Goal: Check status: Check status

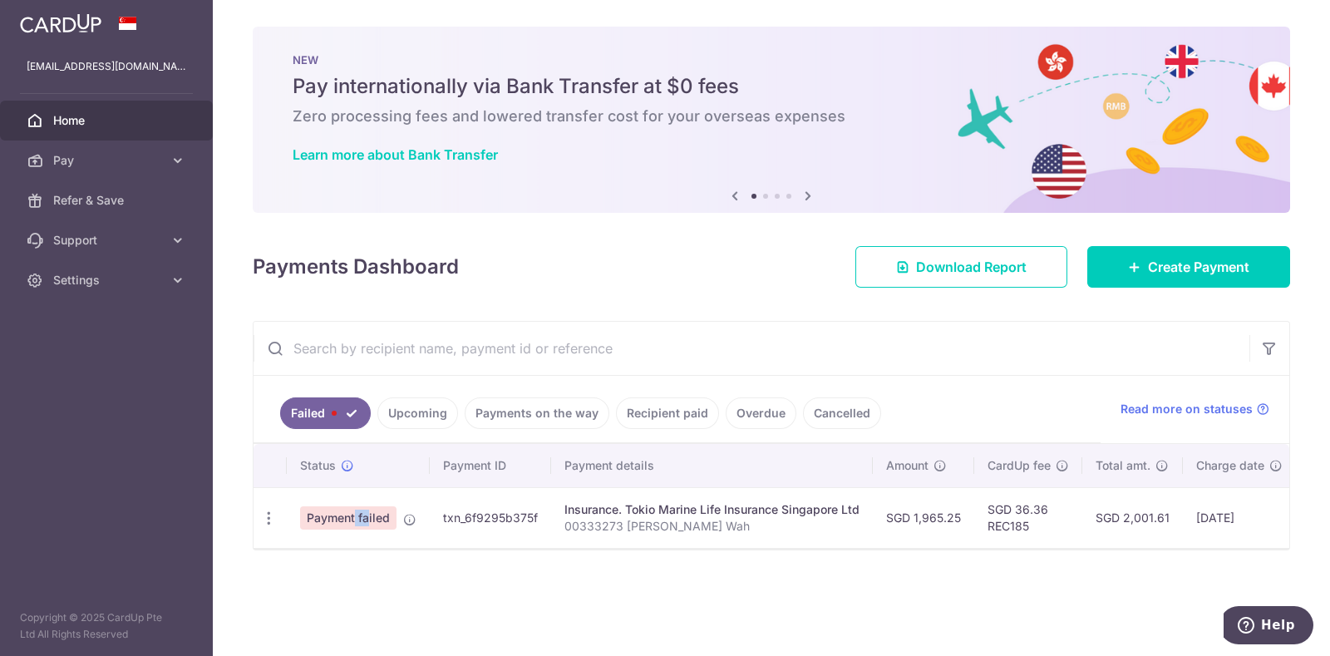
drag, startPoint x: 318, startPoint y: 505, endPoint x: 333, endPoint y: 521, distance: 21.8
click at [328, 517] on td "Payment failed" at bounding box center [358, 517] width 143 height 61
click at [341, 519] on span "Payment failed" at bounding box center [348, 517] width 96 height 23
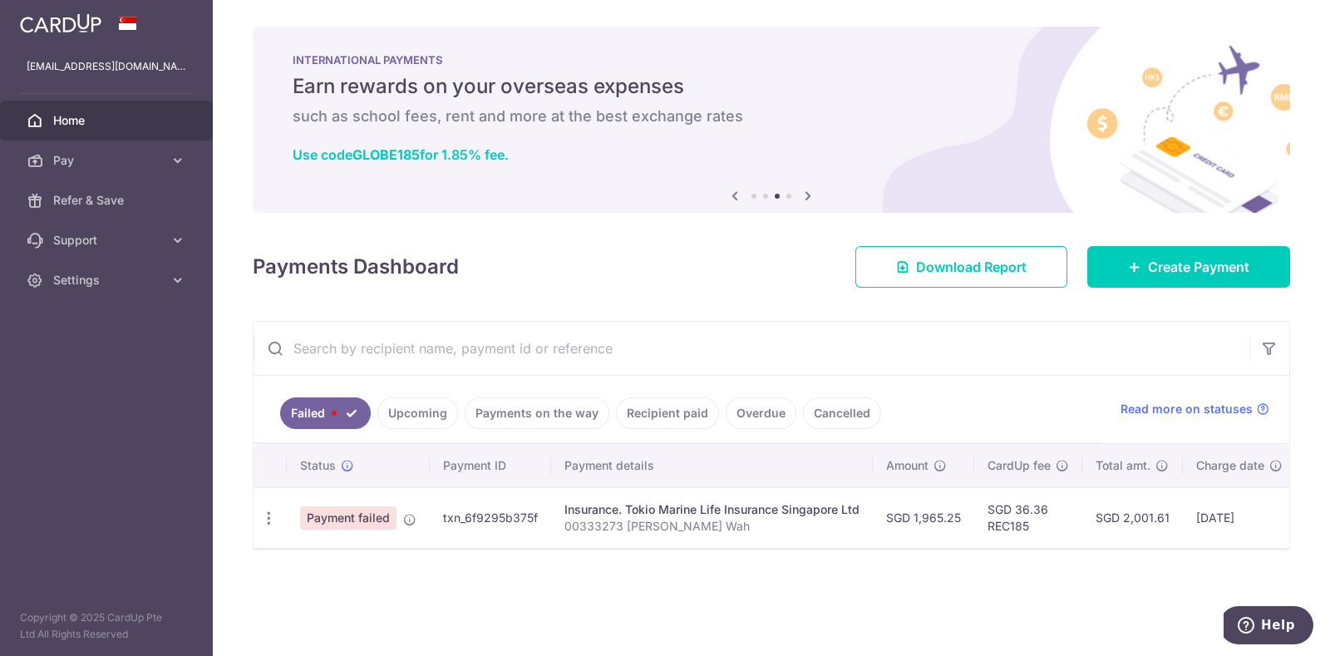
click at [419, 413] on link "Upcoming" at bounding box center [417, 413] width 81 height 32
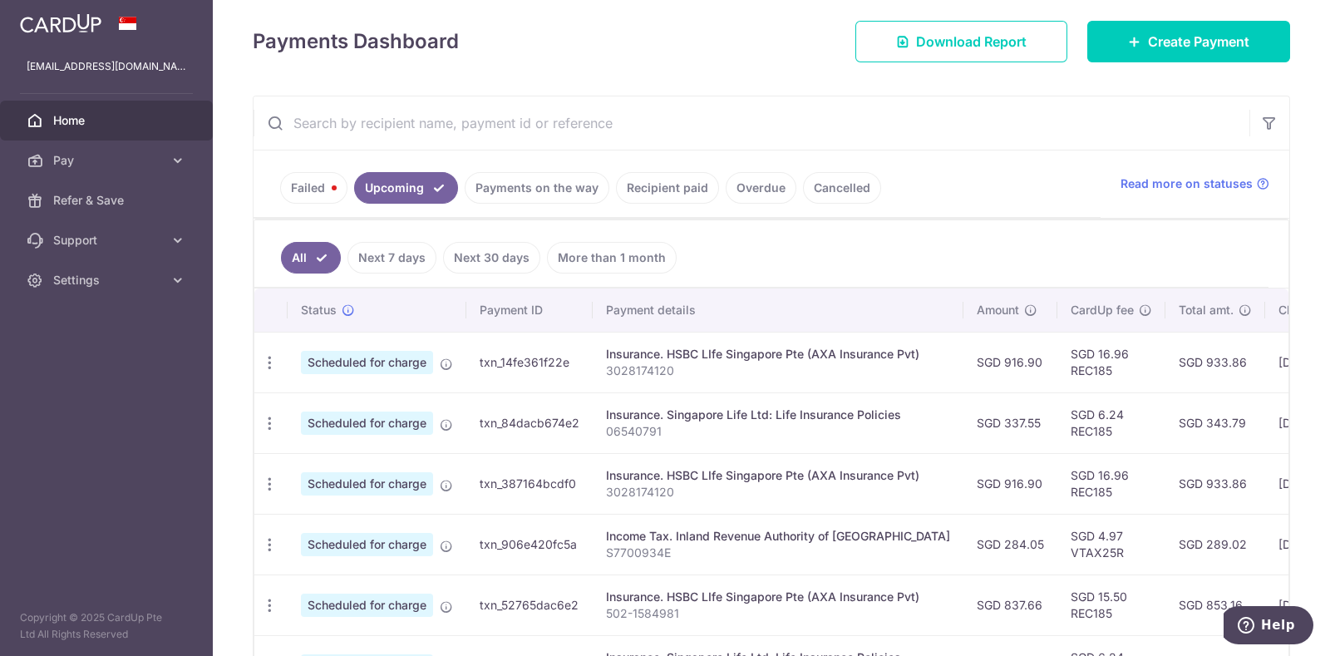
scroll to position [219, 0]
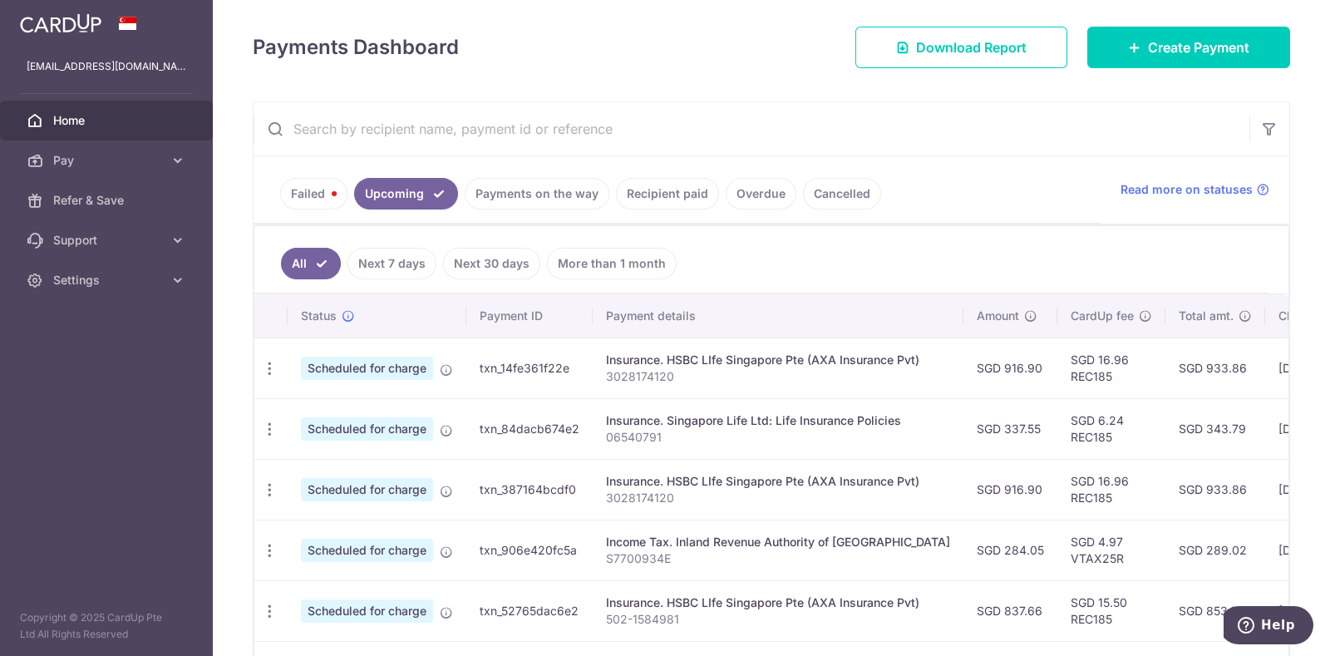
click at [548, 187] on link "Payments on the way" at bounding box center [537, 194] width 145 height 32
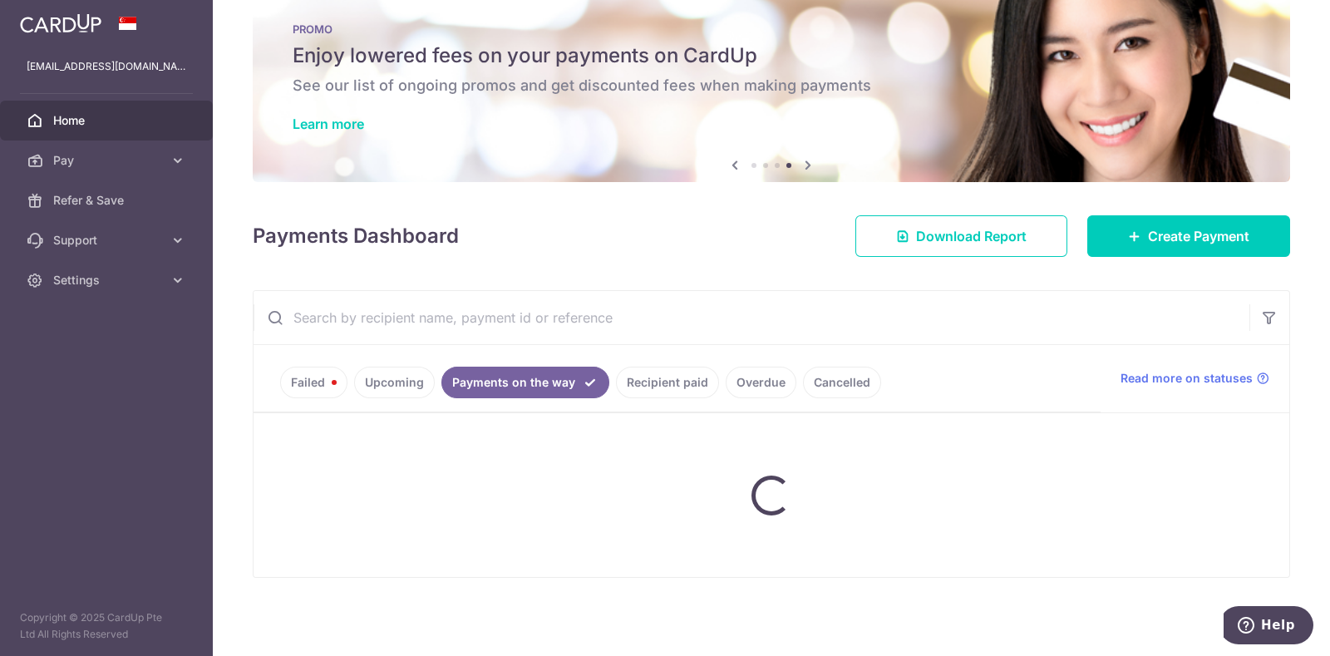
scroll to position [0, 0]
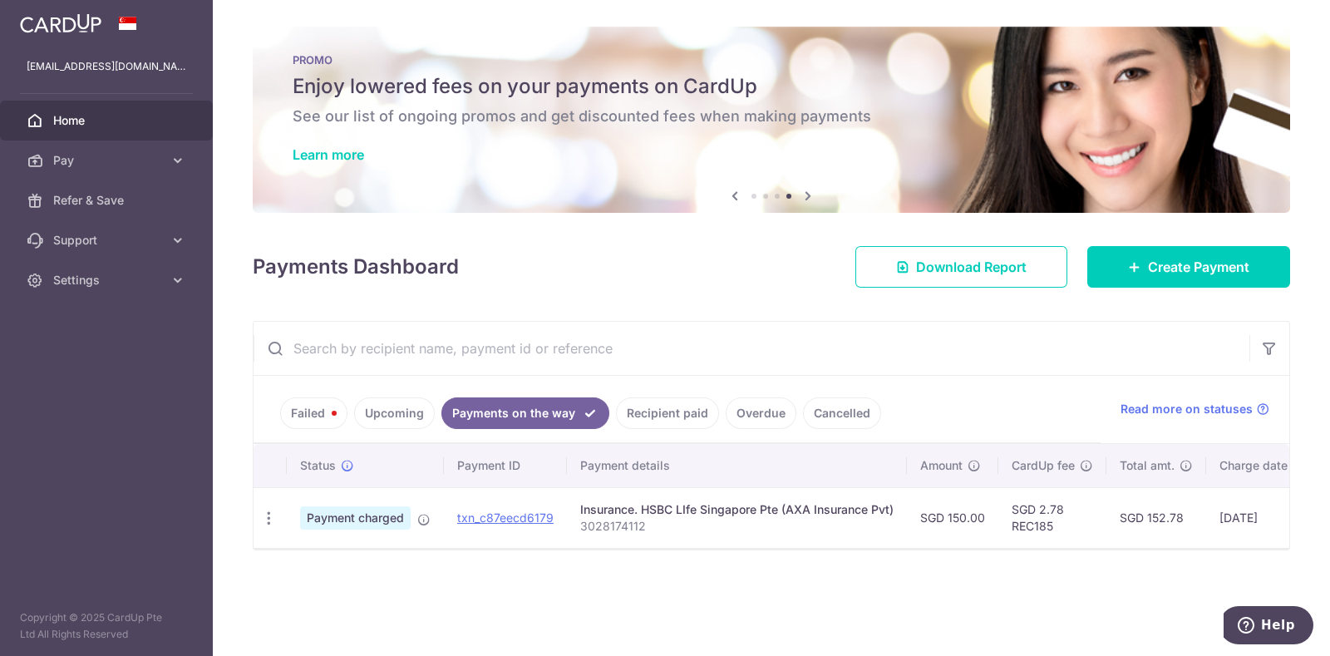
click at [672, 409] on link "Recipient paid" at bounding box center [667, 413] width 103 height 32
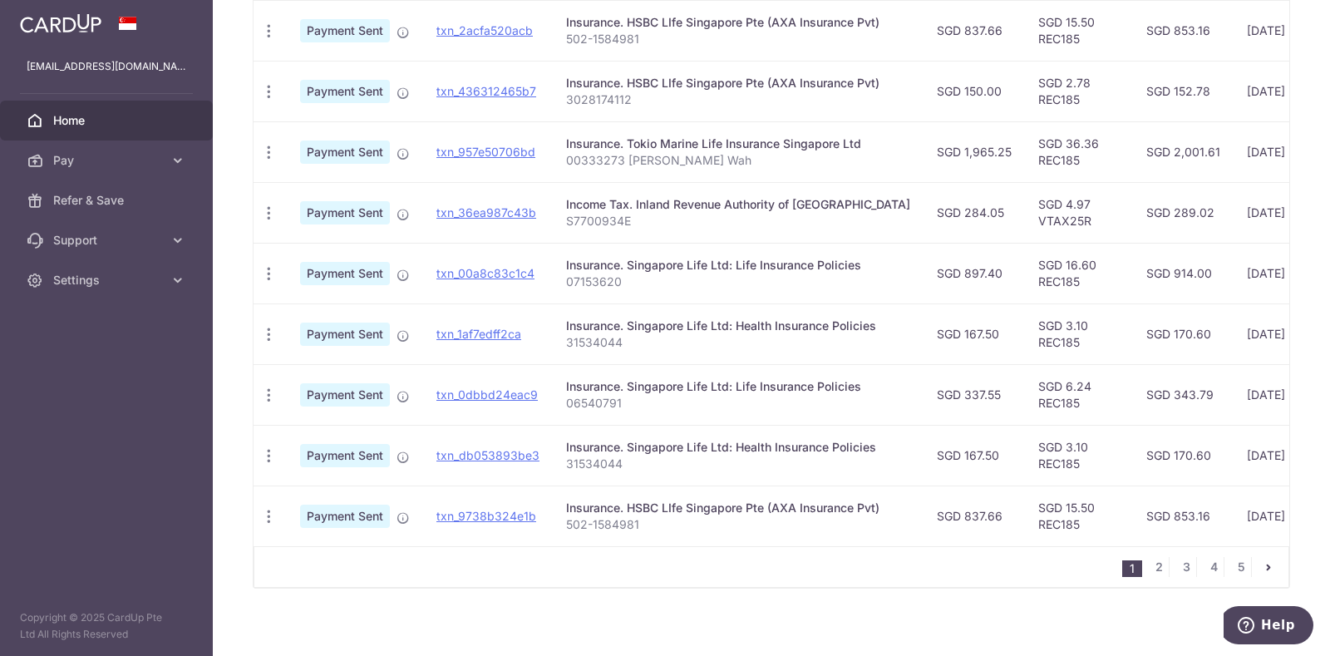
scroll to position [549, 0]
